Goal: Task Accomplishment & Management: Manage account settings

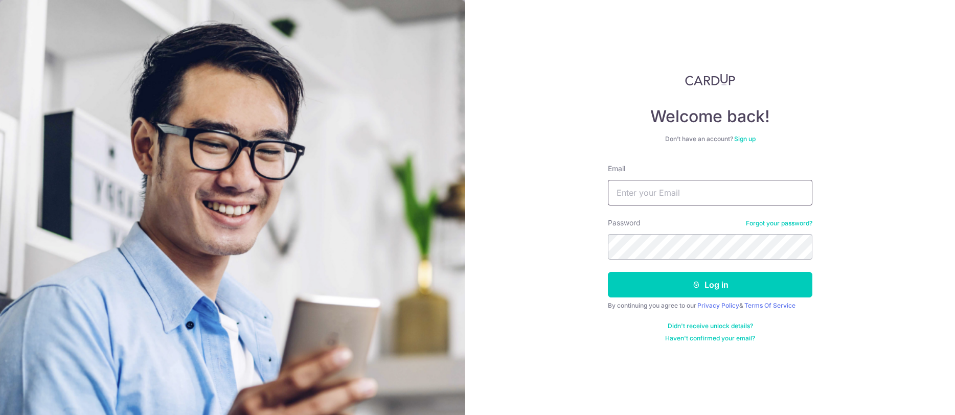
click at [649, 202] on input "Email" at bounding box center [710, 193] width 204 height 26
type input "[EMAIL_ADDRESS][DOMAIN_NAME]"
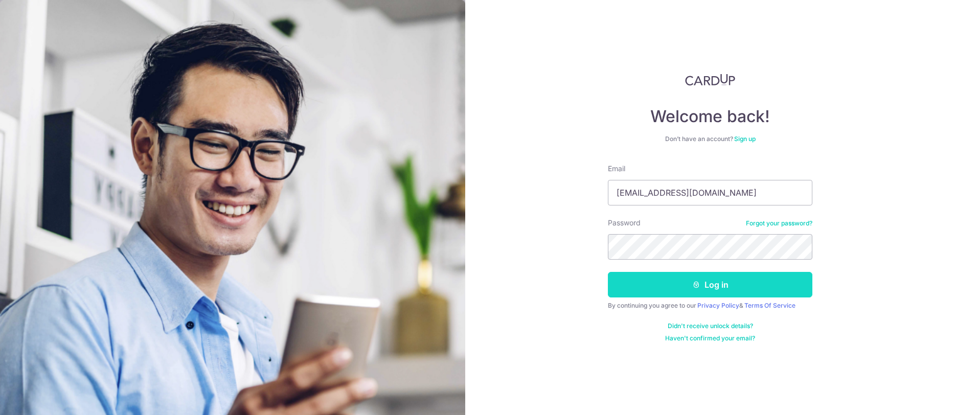
click at [695, 292] on button "Log in" at bounding box center [710, 285] width 204 height 26
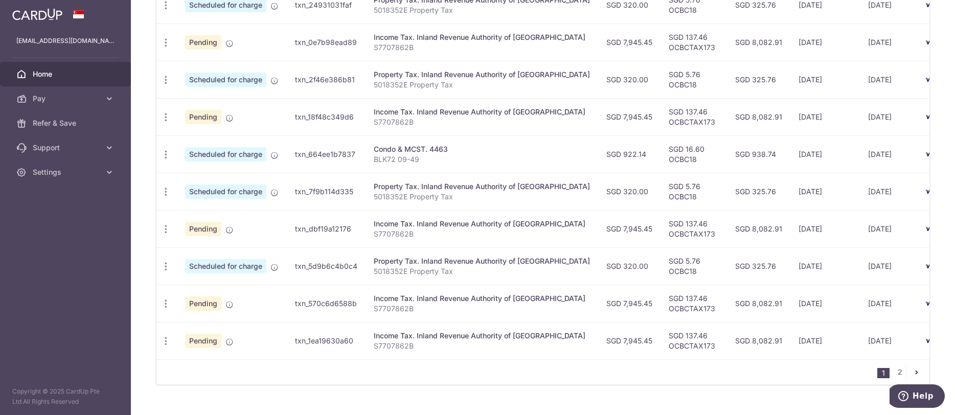
scroll to position [358, 0]
click at [895, 375] on link "2" at bounding box center [900, 370] width 12 height 12
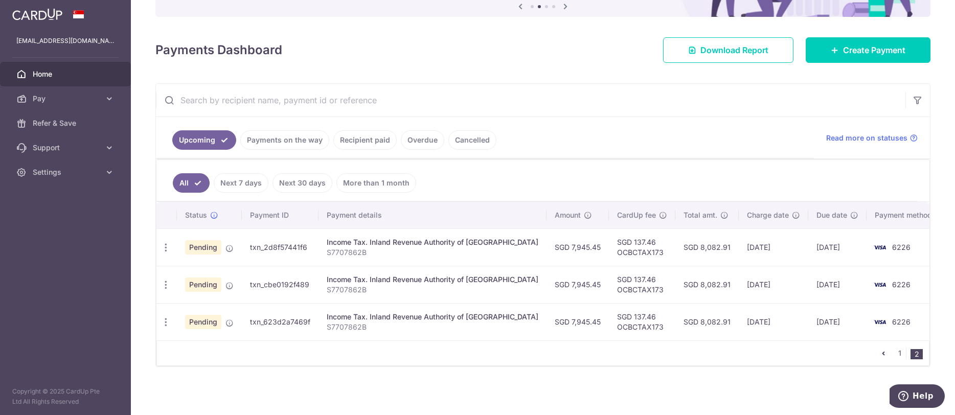
scroll to position [0, 0]
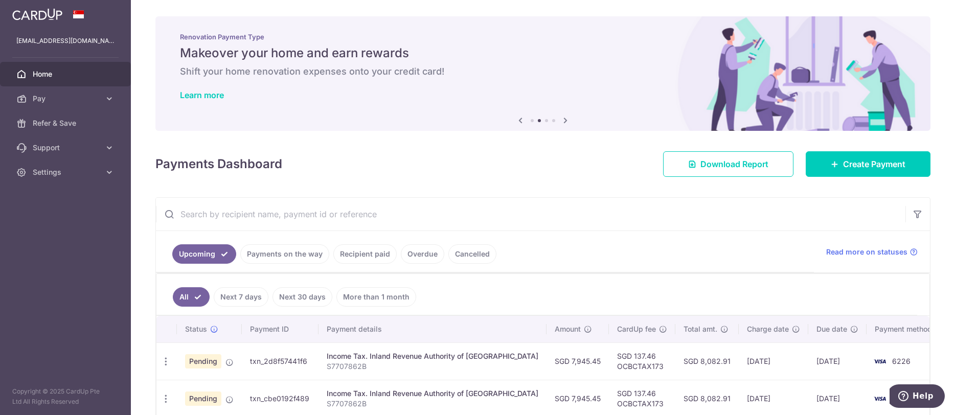
click at [560, 118] on icon at bounding box center [565, 120] width 12 height 13
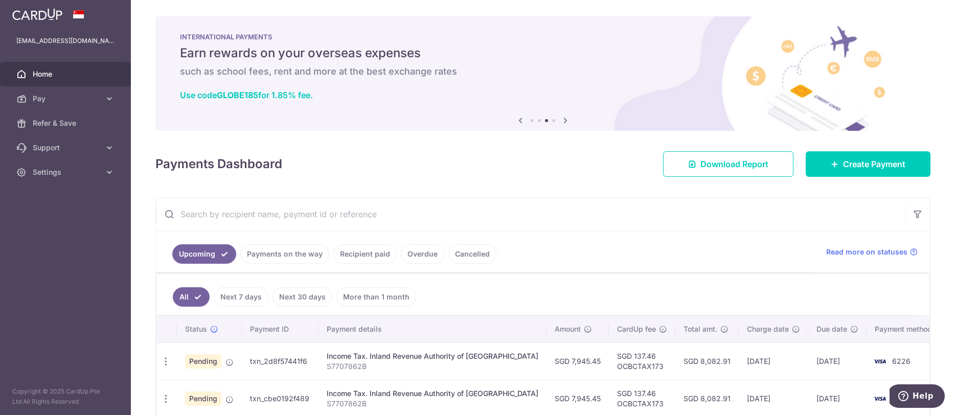
click at [560, 118] on icon at bounding box center [565, 120] width 12 height 13
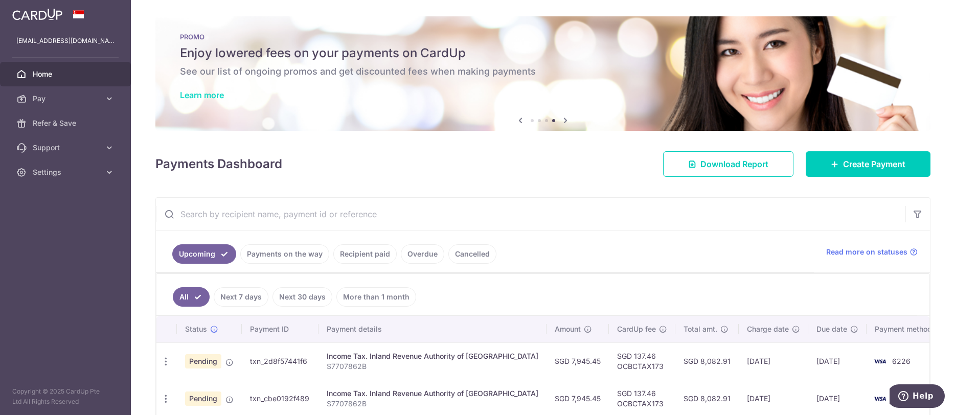
click at [208, 90] on link "Learn more" at bounding box center [202, 95] width 44 height 10
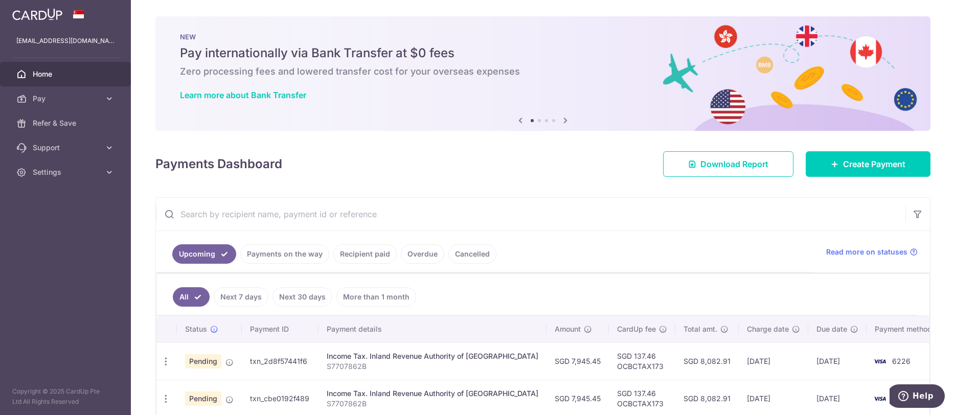
scroll to position [114, 0]
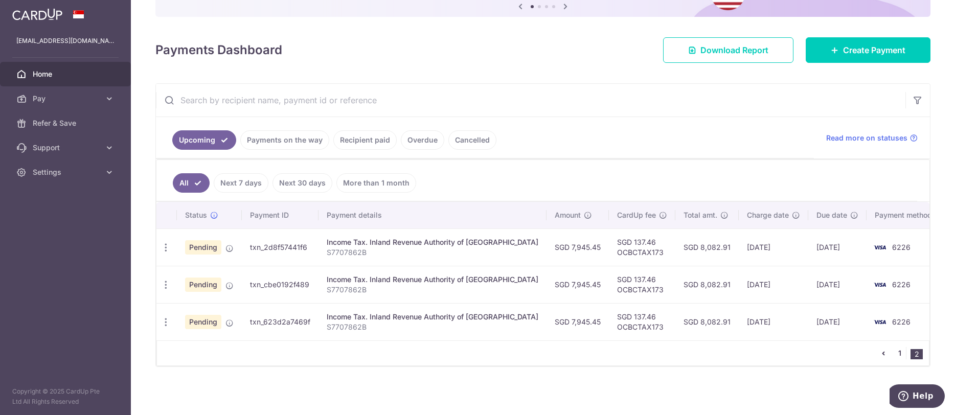
click at [896, 353] on link "1" at bounding box center [900, 353] width 12 height 12
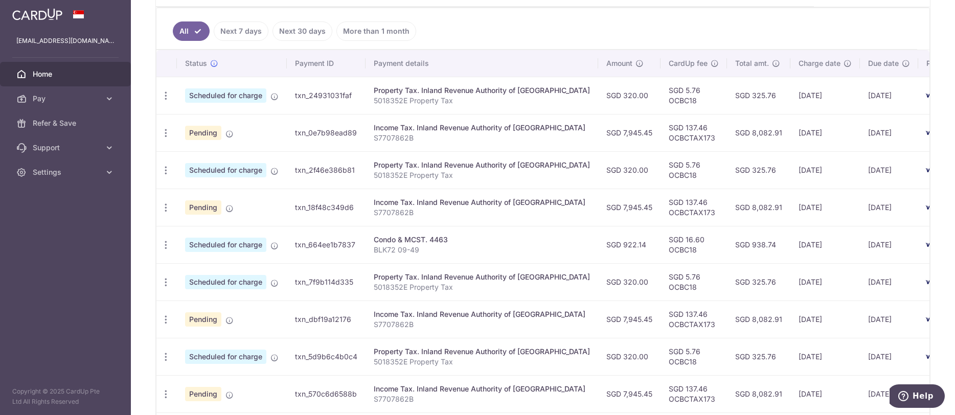
scroll to position [317, 0]
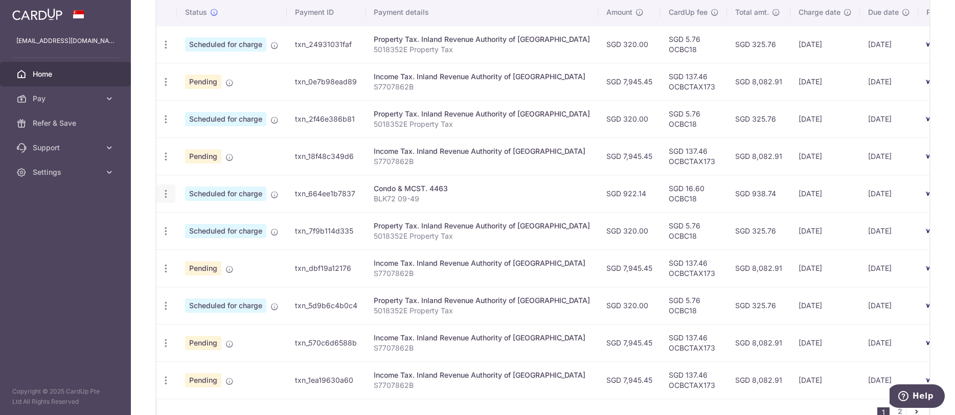
click at [166, 50] on icon "button" at bounding box center [166, 44] width 11 height 11
click at [201, 221] on span "Update payment" at bounding box center [221, 222] width 70 height 12
radio input "true"
type input "922.14"
type input "[DATE]"
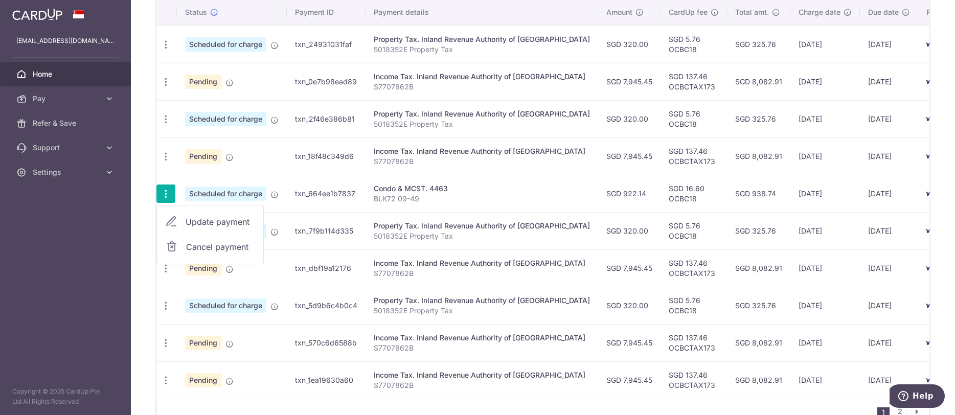
type input "BLK72 09-49"
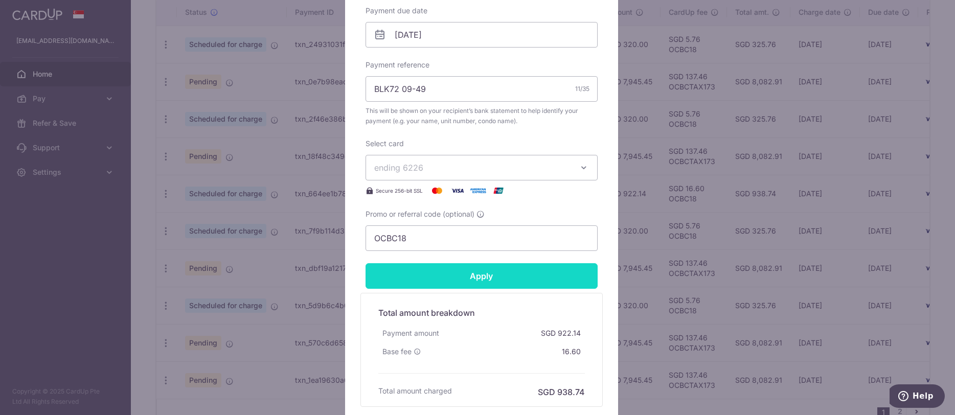
scroll to position [414, 0]
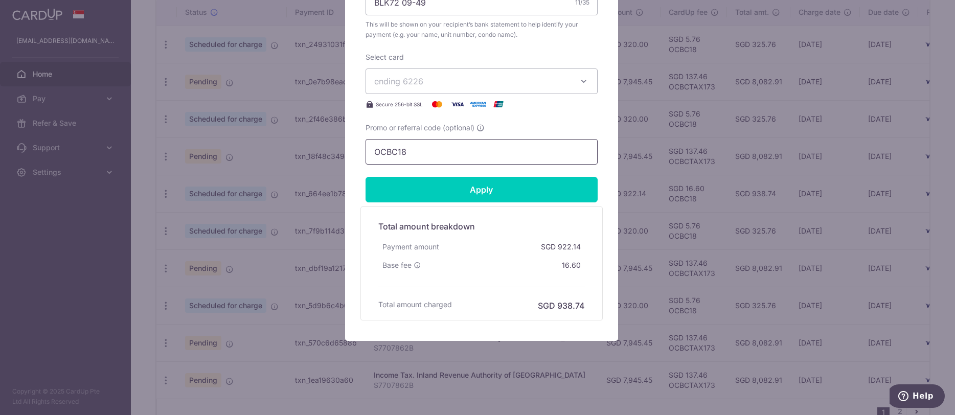
drag, startPoint x: 414, startPoint y: 153, endPoint x: 286, endPoint y: 151, distance: 128.3
click at [286, 151] on div "Edit payment By clicking apply, you will make changes to all payments to 4463 s…" at bounding box center [477, 207] width 955 height 415
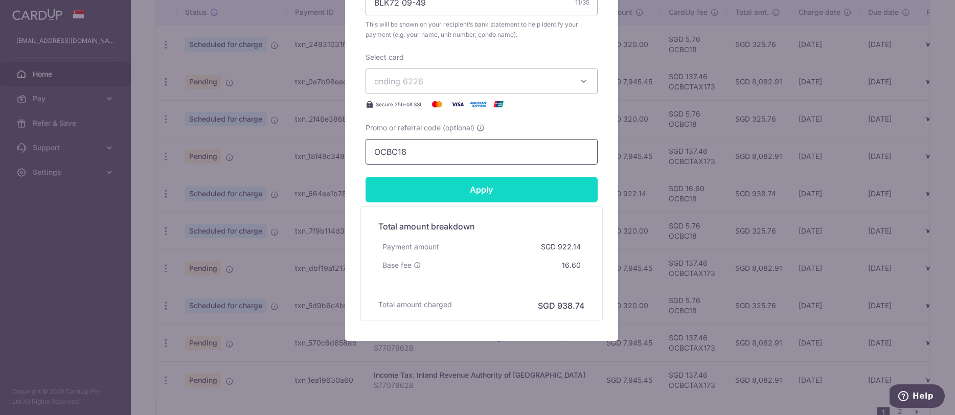
paste input "3HOME25R"
type input "3HOME25R"
click at [482, 185] on input "Apply" at bounding box center [482, 190] width 232 height 26
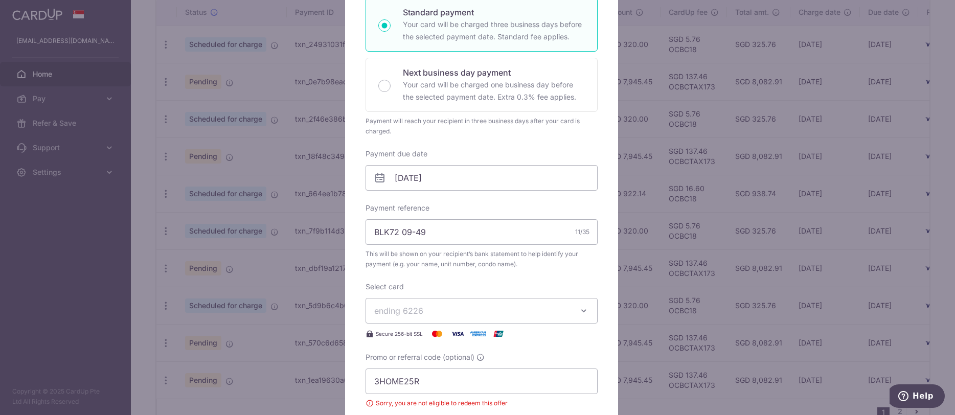
scroll to position [56, 0]
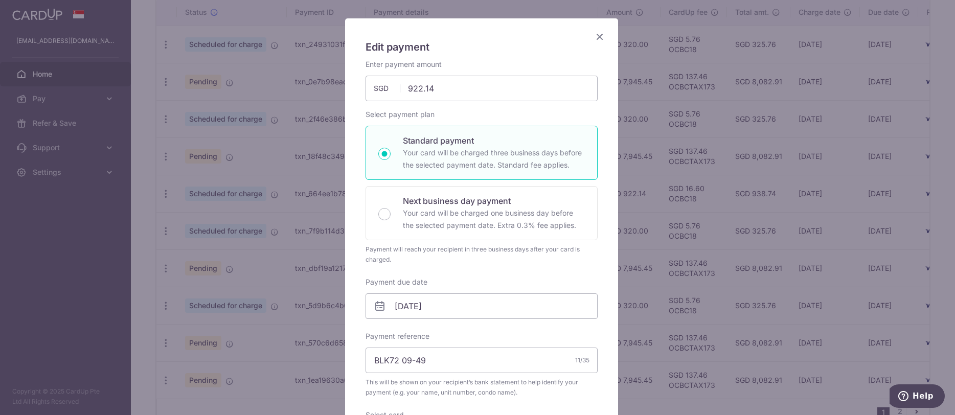
click at [595, 37] on icon "Close" at bounding box center [600, 36] width 12 height 13
